Goal: Information Seeking & Learning: Learn about a topic

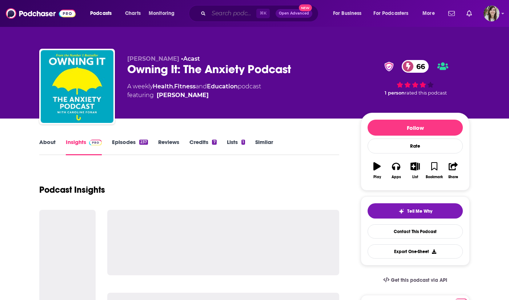
click at [232, 17] on input "Search podcasts, credits, & more..." at bounding box center [233, 14] width 48 height 12
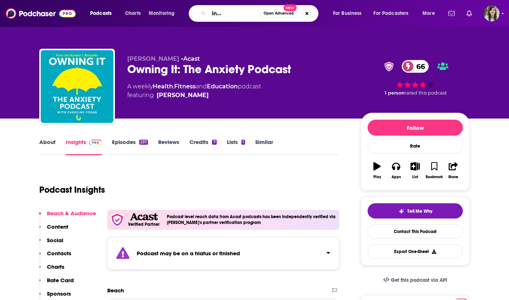
type input "another fucking horror podcast"
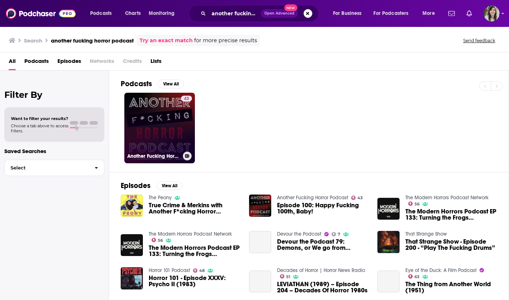
click at [168, 159] on h3 "Another Fucking Horror Podcast" at bounding box center [153, 156] width 53 height 6
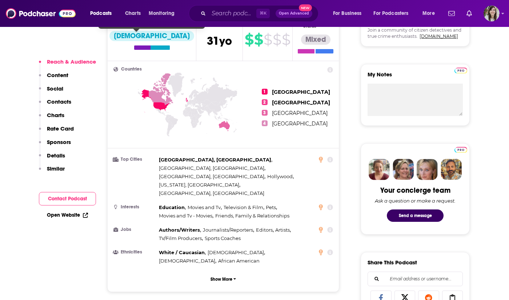
scroll to position [291, 0]
